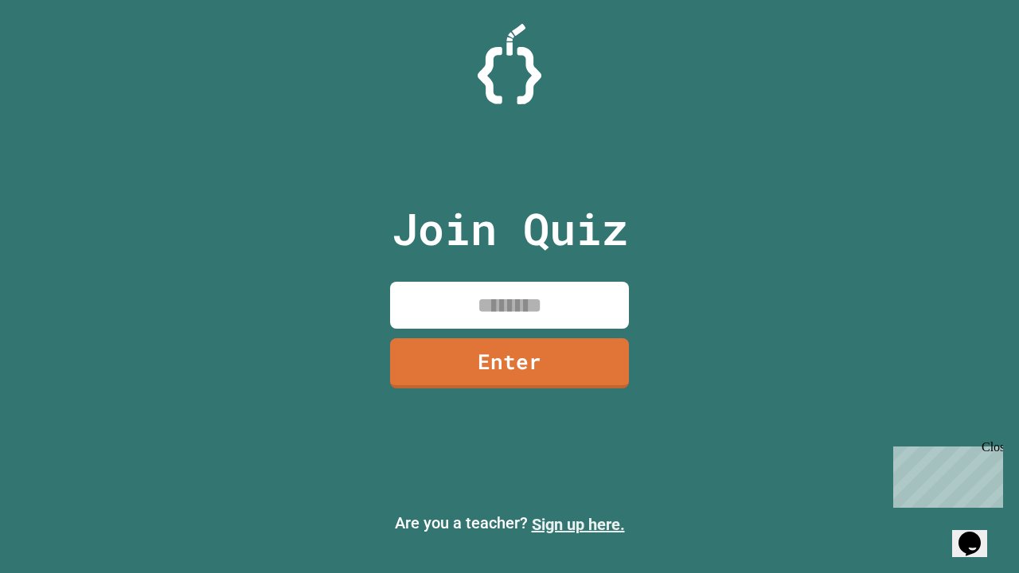
click at [578, 524] on link "Sign up here." at bounding box center [578, 524] width 93 height 19
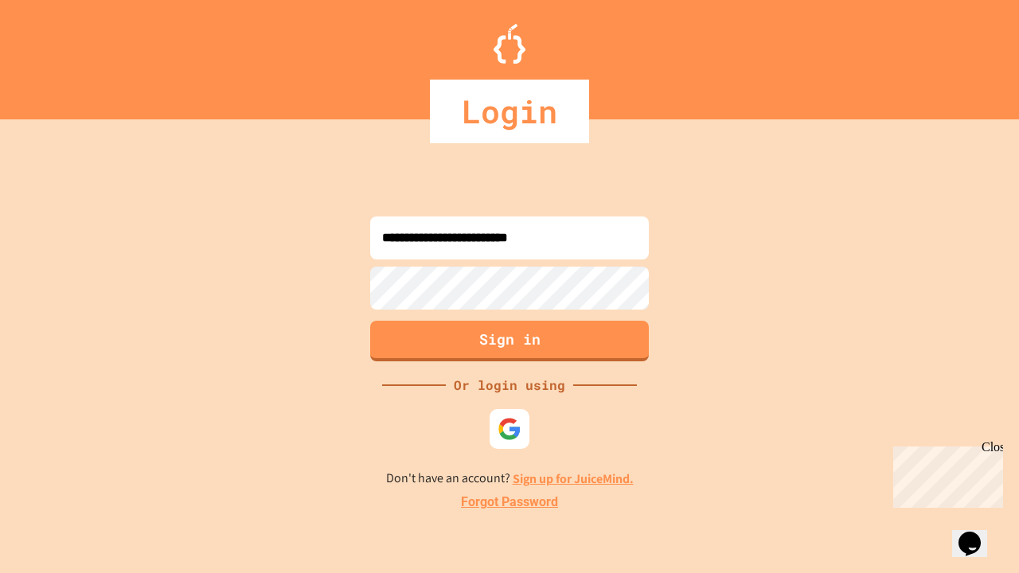
type input "**********"
